Goal: Information Seeking & Learning: Learn about a topic

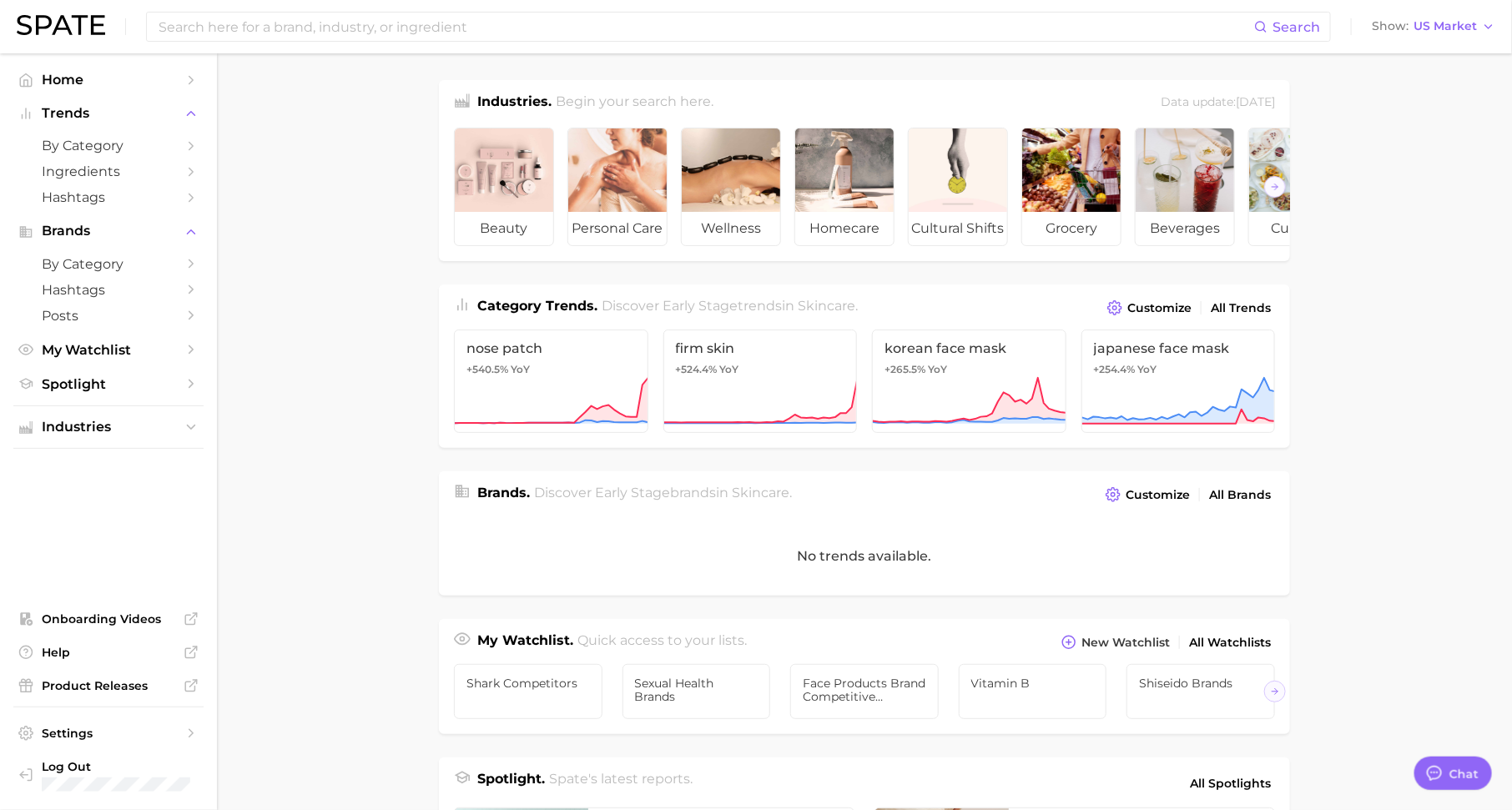
scroll to position [20, 0]
click at [553, 372] on link "nose patch +540.5% YoY" at bounding box center [551, 381] width 194 height 103
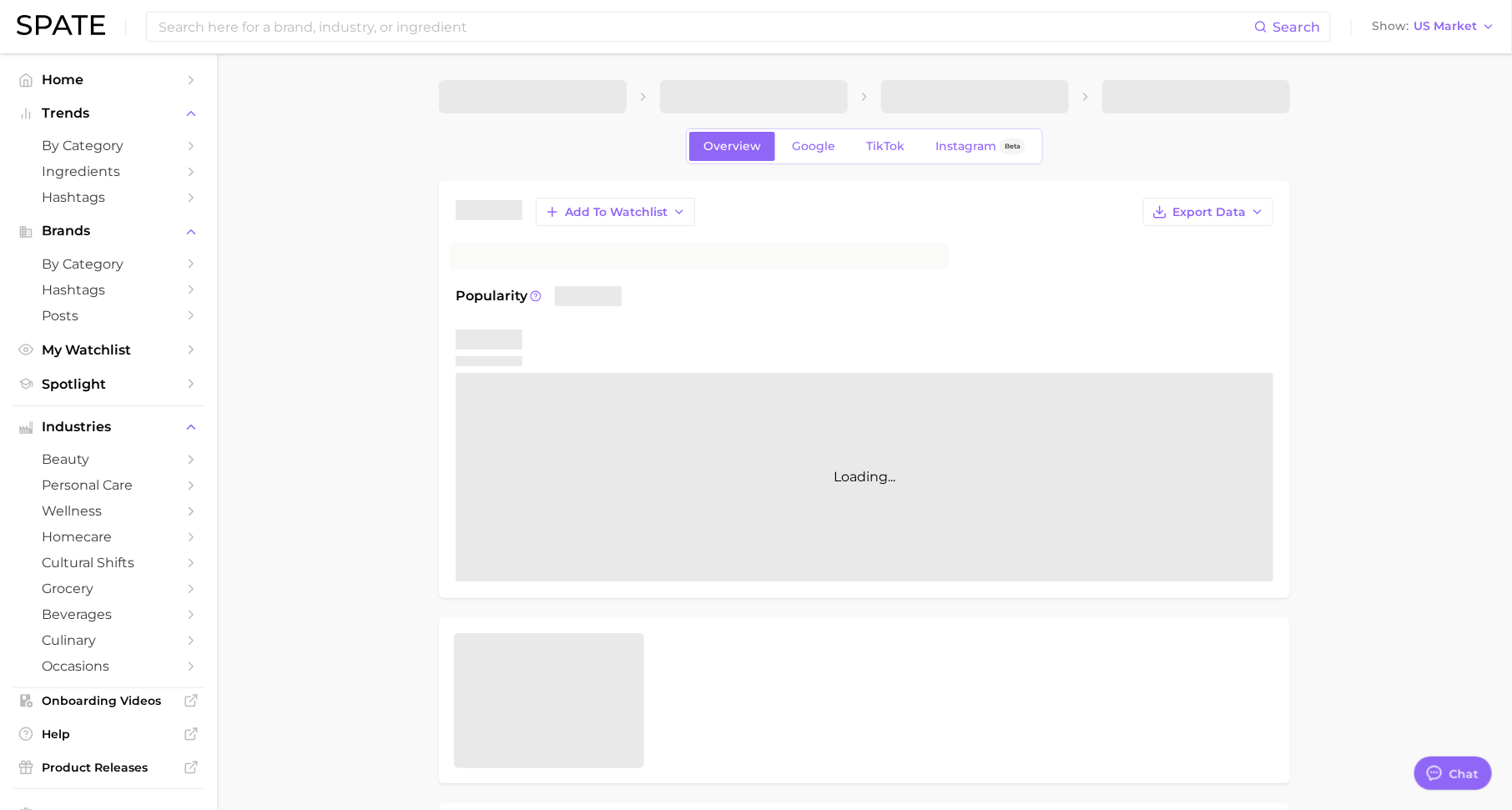
type textarea "x"
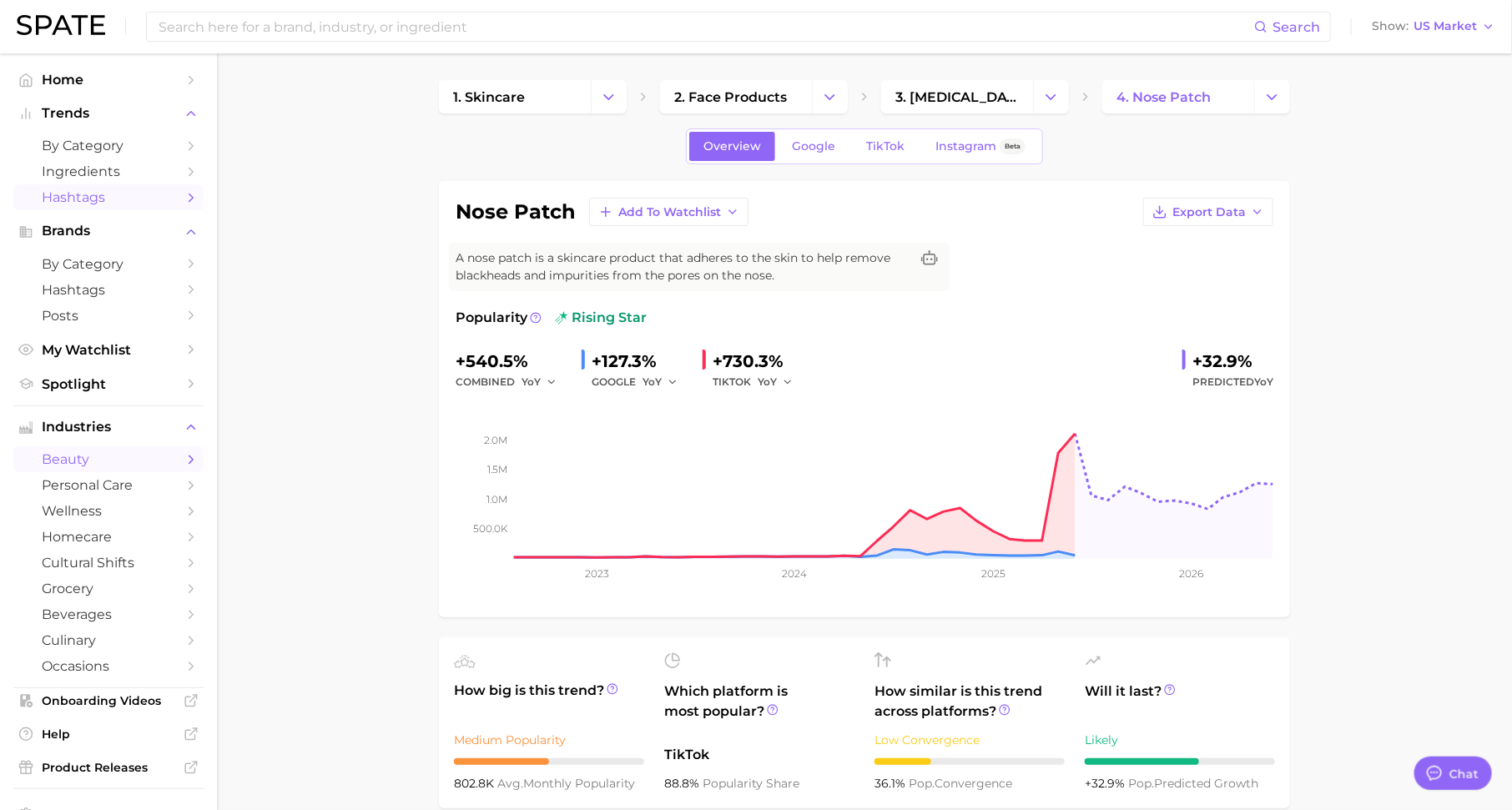
click at [140, 208] on link "Hashtags" at bounding box center [108, 197] width 191 height 26
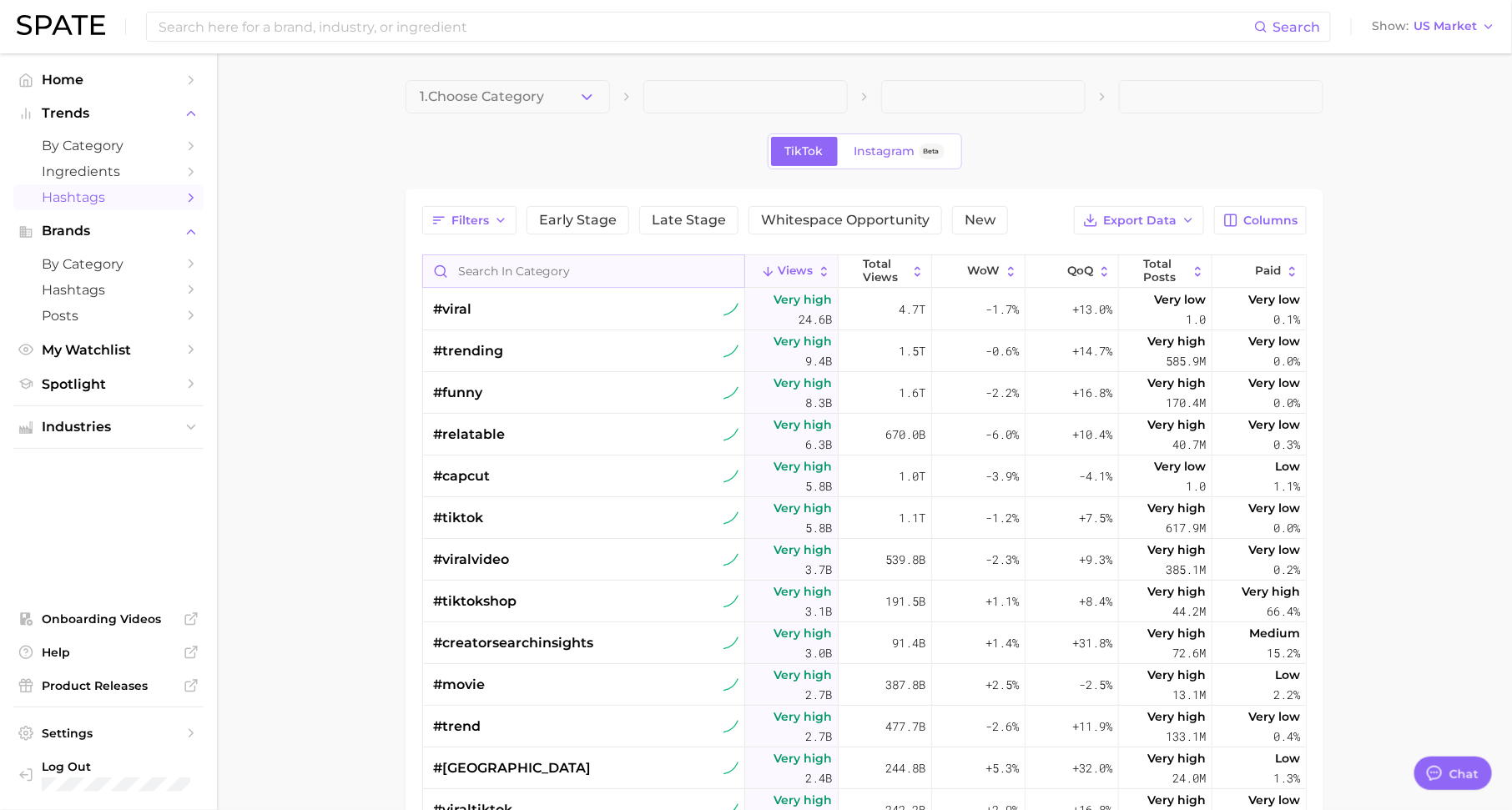
click at [508, 260] on input "Search in category" at bounding box center [584, 271] width 322 height 32
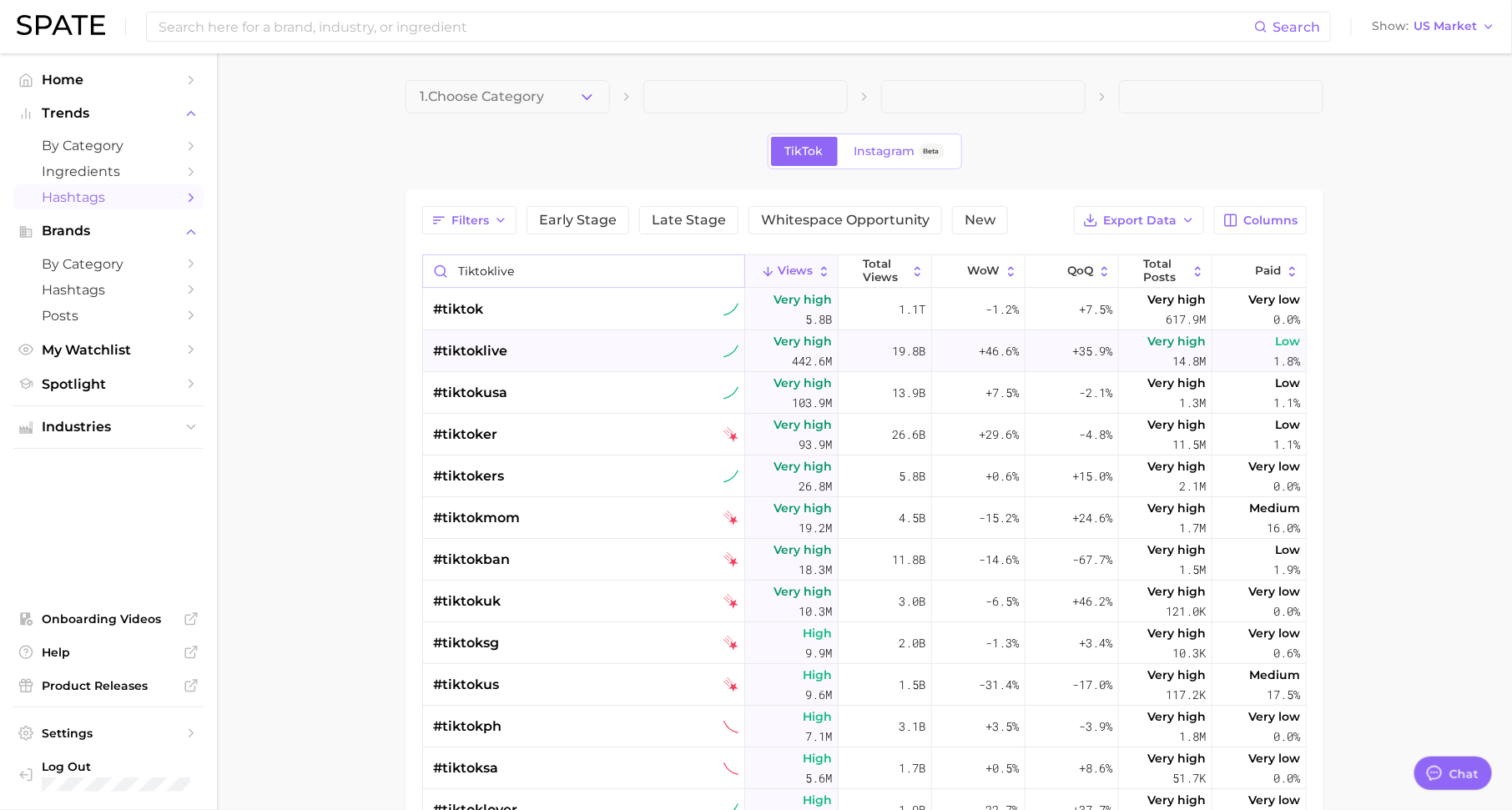
type input "tiktoklive"
click at [587, 360] on div "#tiktoklive" at bounding box center [585, 351] width 306 height 42
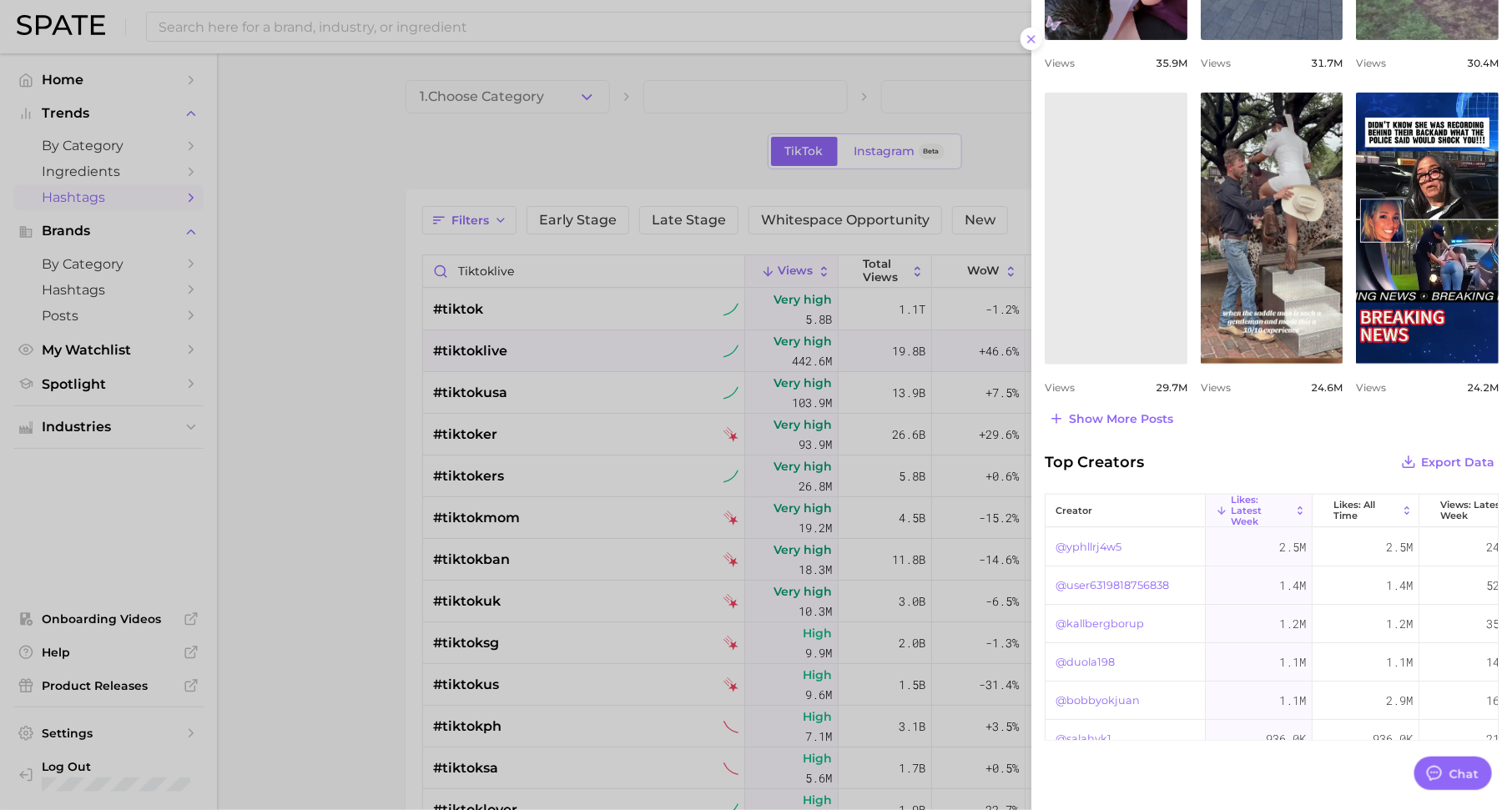
click at [508, 264] on div at bounding box center [756, 405] width 1512 height 810
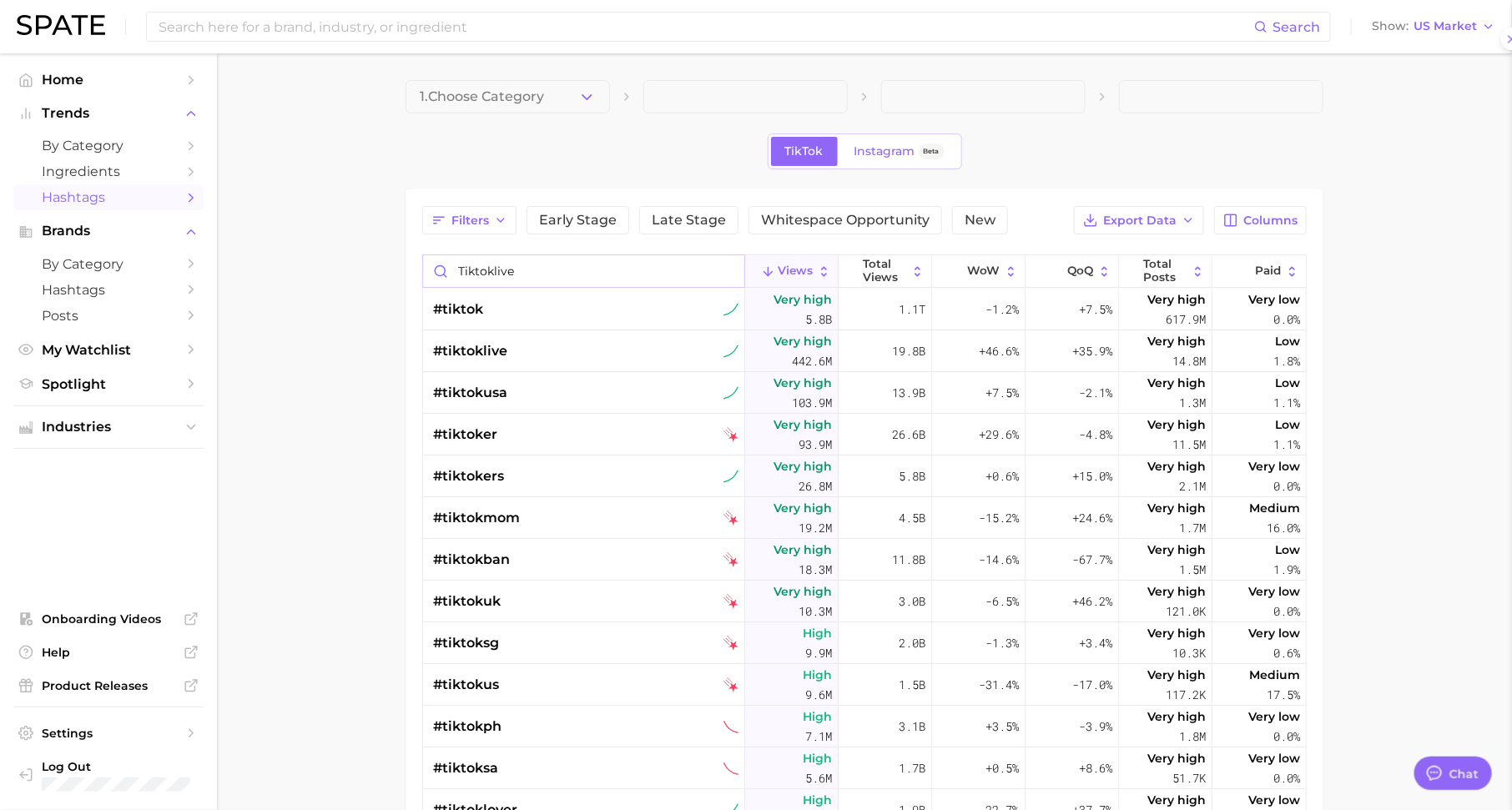
click at [531, 265] on input "tiktoklive" at bounding box center [584, 271] width 322 height 32
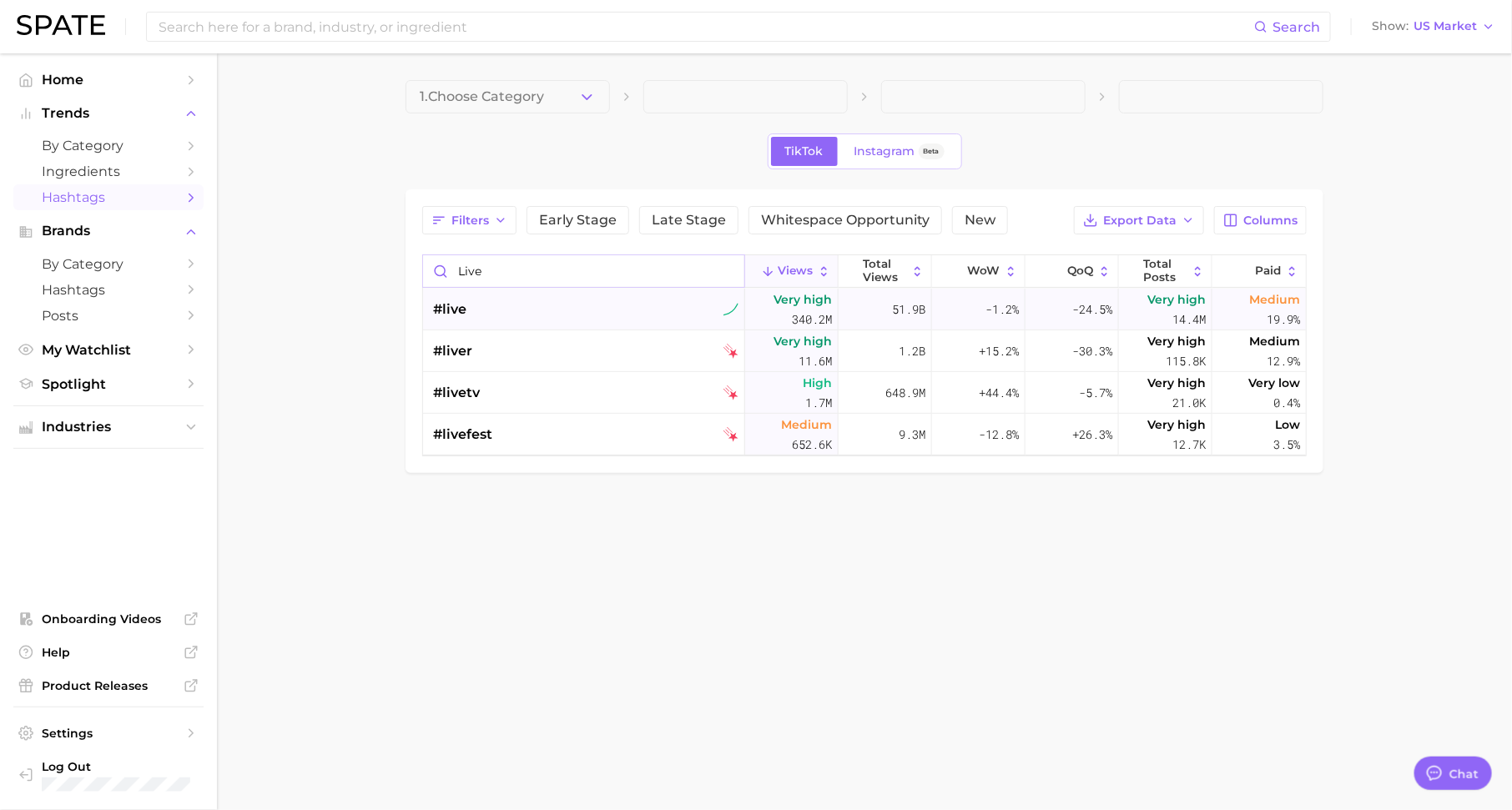
type input "live"
click at [516, 295] on div "#live" at bounding box center [585, 309] width 306 height 42
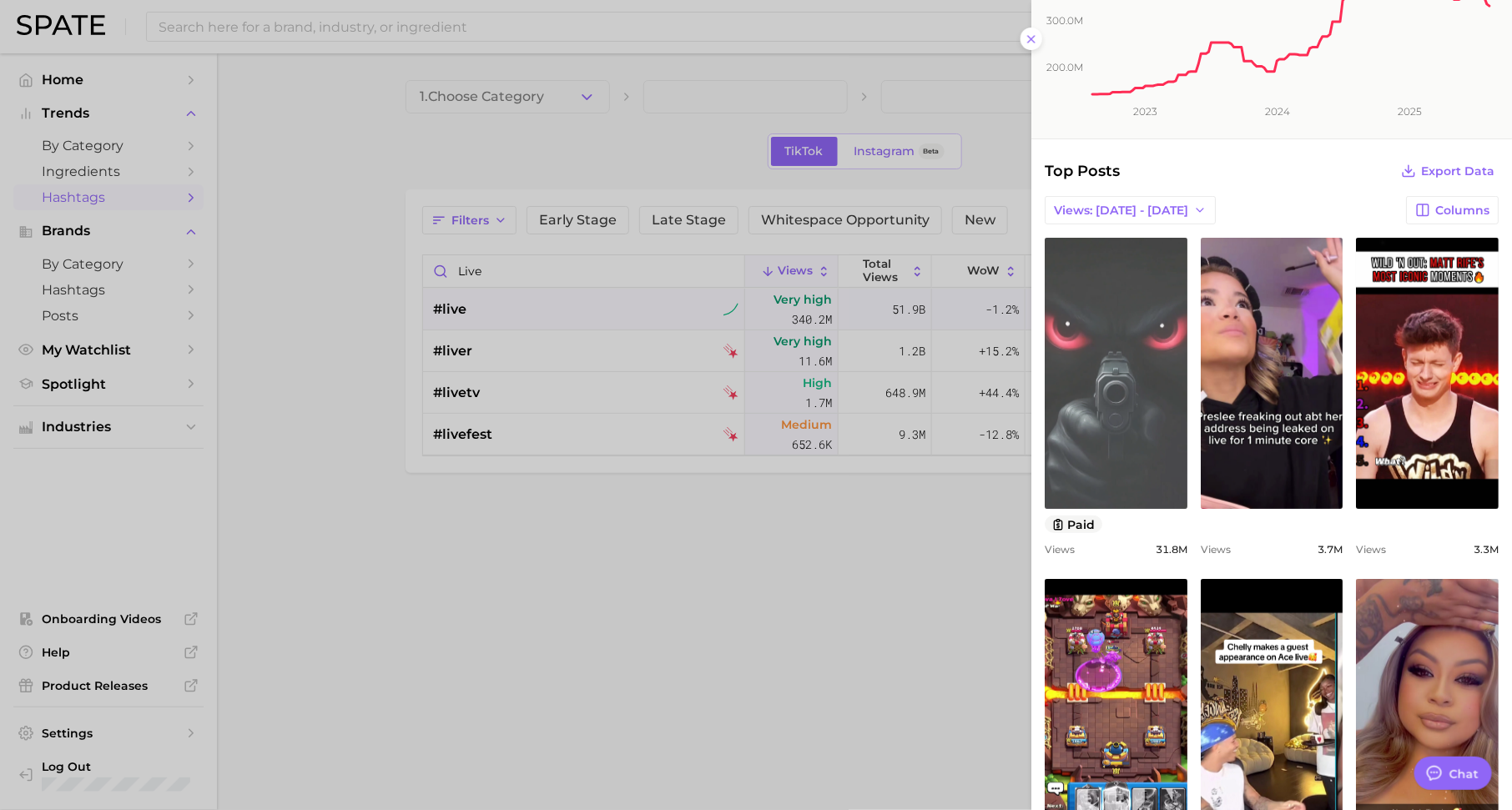
scroll to position [215, 0]
